Goal: Task Accomplishment & Management: Use online tool/utility

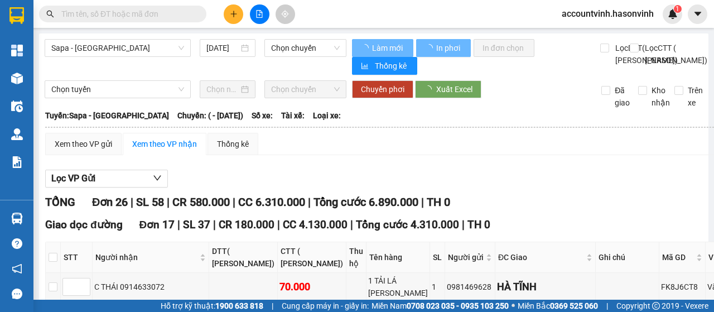
type input "[DATE]"
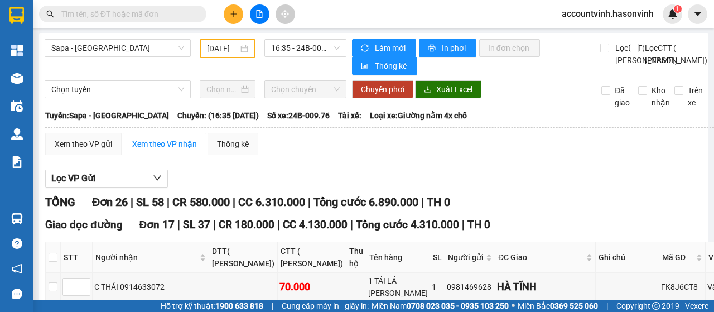
click at [142, 15] on input "text" at bounding box center [127, 14] width 132 height 12
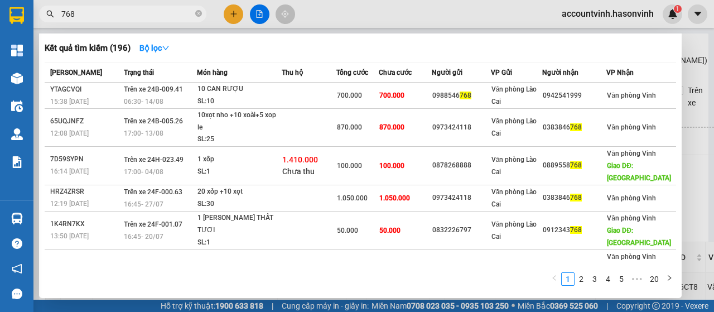
click at [174, 12] on input "768" at bounding box center [127, 14] width 132 height 12
type input "7"
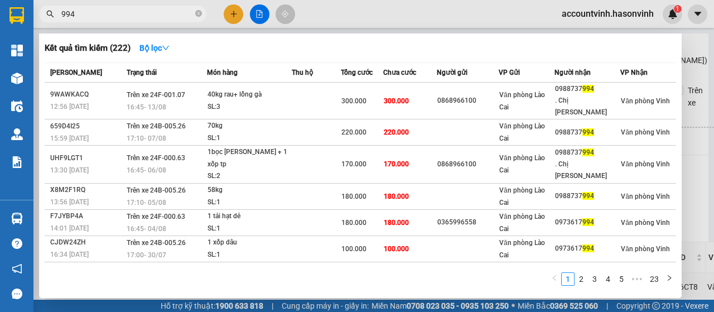
click at [141, 18] on input "994" at bounding box center [127, 14] width 132 height 12
type input "9"
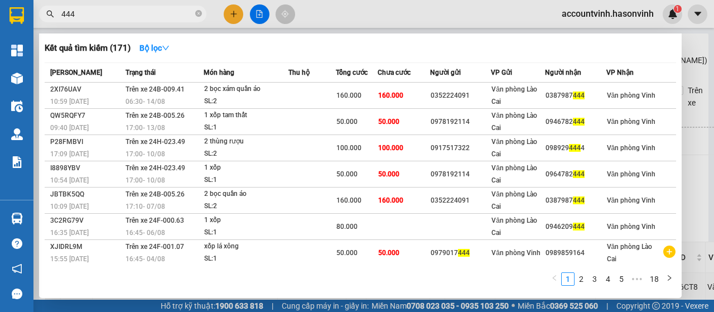
click at [134, 20] on span "444" at bounding box center [122, 14] width 167 height 17
click at [133, 15] on input "444" at bounding box center [127, 14] width 132 height 12
type input "4"
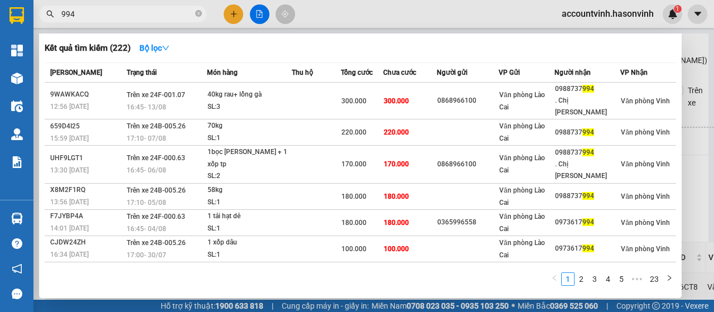
click at [133, 17] on input "994" at bounding box center [127, 14] width 132 height 12
type input "9"
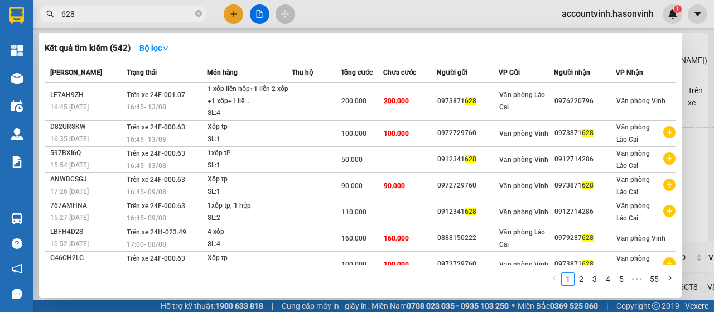
click at [114, 13] on input "628" at bounding box center [127, 14] width 132 height 12
type input "628"
